Goal: Transaction & Acquisition: Purchase product/service

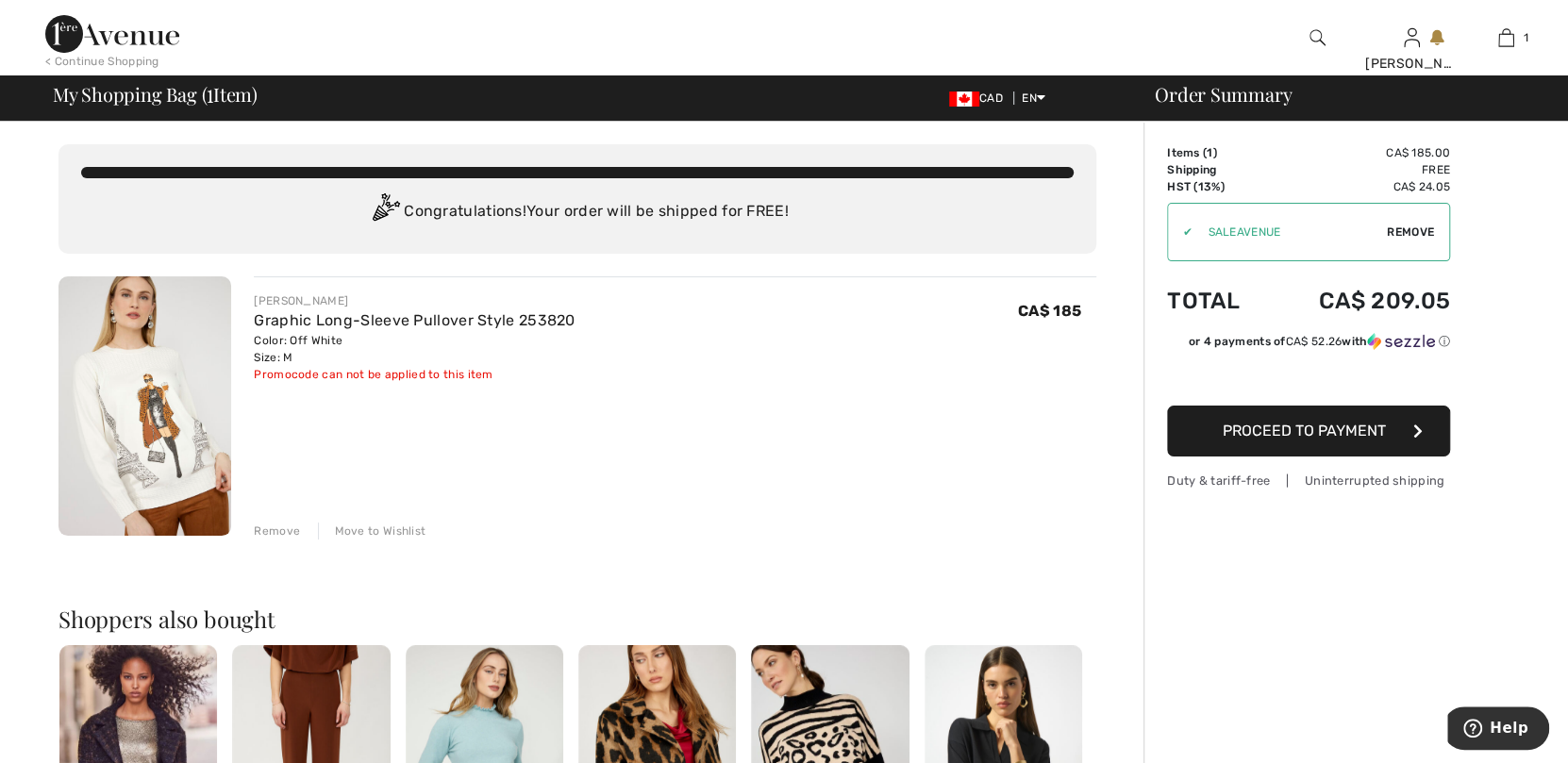
click at [1298, 433] on span "Proceed to Payment" at bounding box center [1304, 430] width 163 height 18
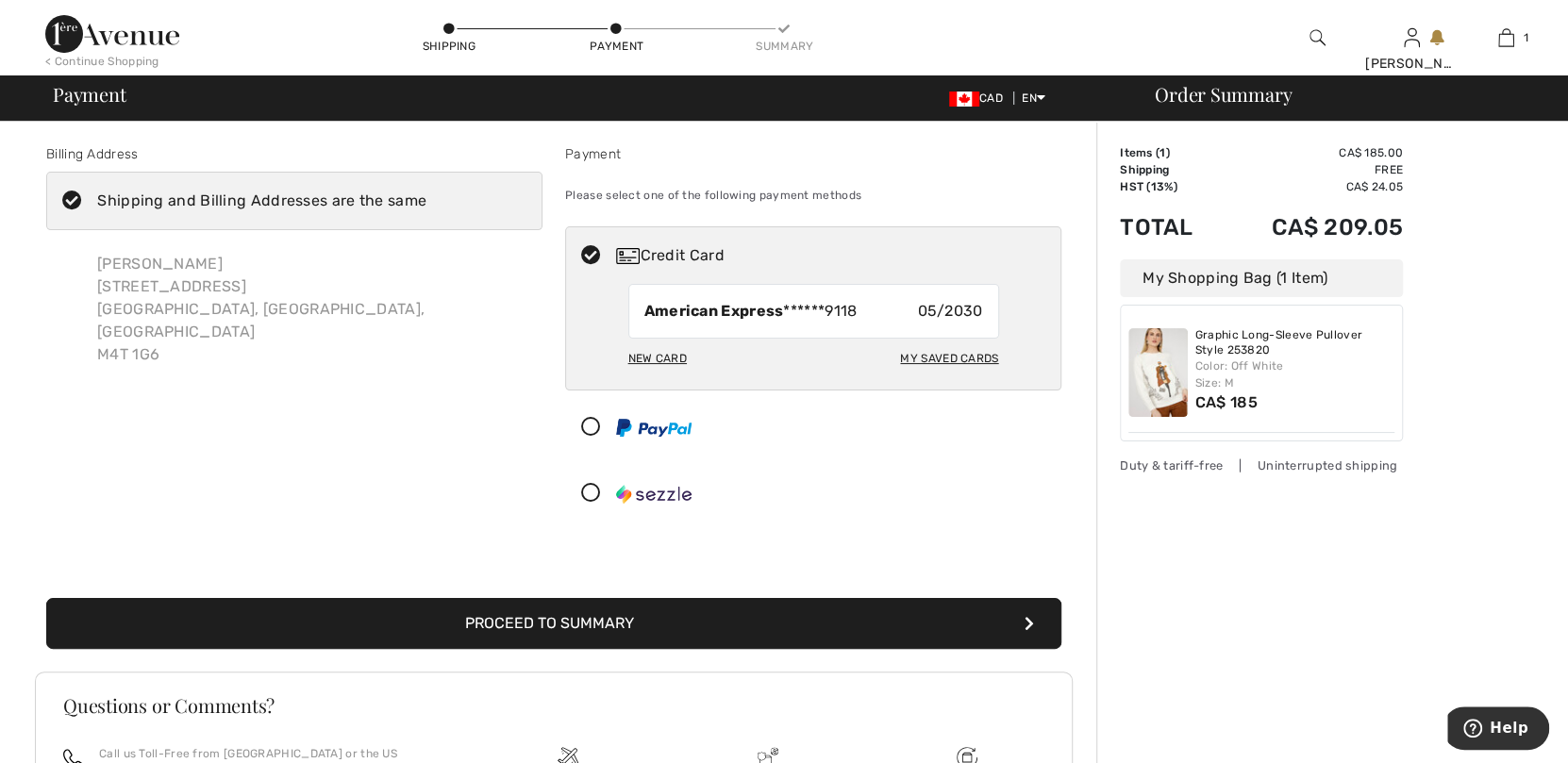
click at [561, 623] on button "Proceed to Summary" at bounding box center [554, 623] width 1015 height 51
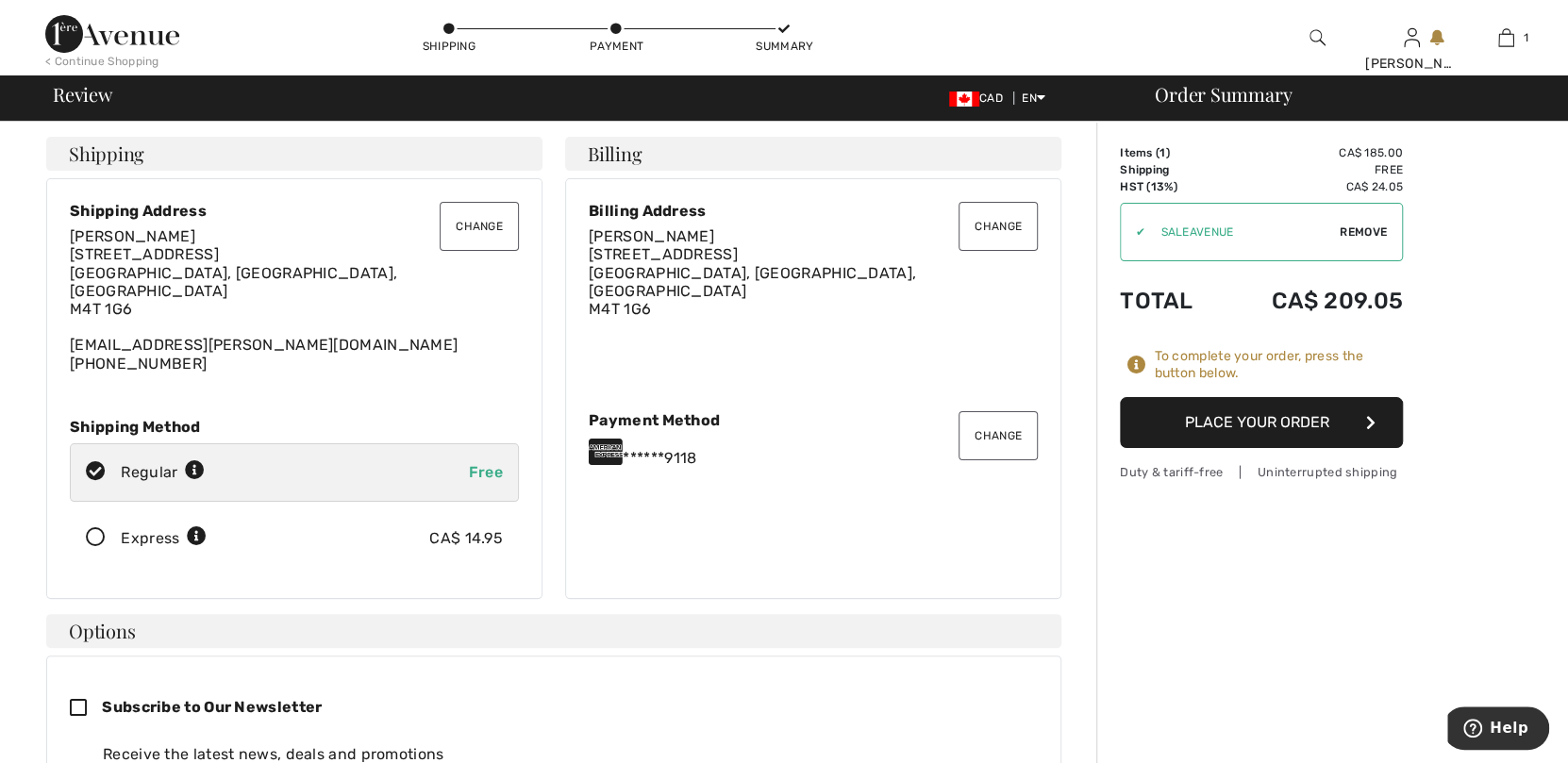
click at [1289, 423] on button "Place Your Order" at bounding box center [1262, 422] width 283 height 51
